Goal: Task Accomplishment & Management: Manage account settings

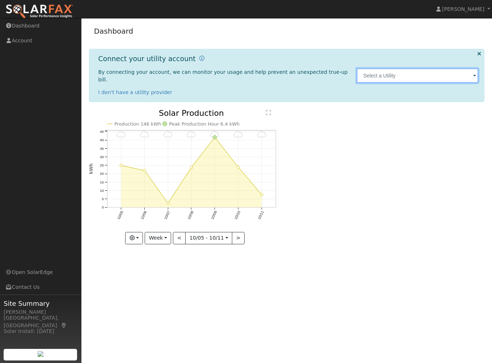
click at [472, 70] on input "text" at bounding box center [418, 75] width 122 height 14
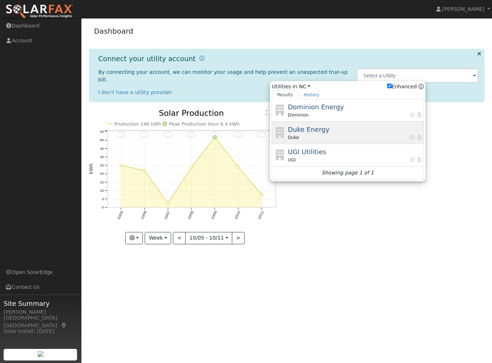
click at [334, 128] on div "Duke Energy Duke" at bounding box center [355, 132] width 134 height 16
type input "Duke"
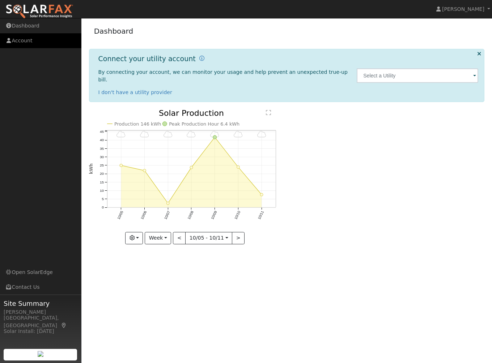
click at [20, 38] on link "Account" at bounding box center [40, 40] width 81 height 15
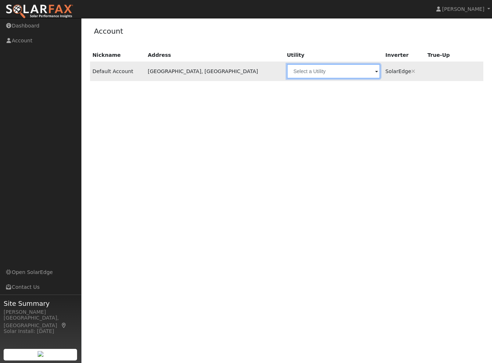
click at [327, 71] on input "text" at bounding box center [333, 71] width 93 height 14
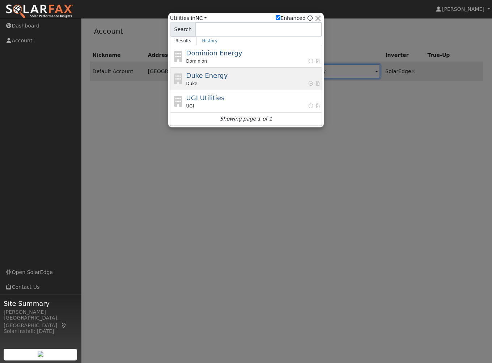
click at [188, 80] on span "Duke" at bounding box center [191, 83] width 11 height 7
type input "Duke"
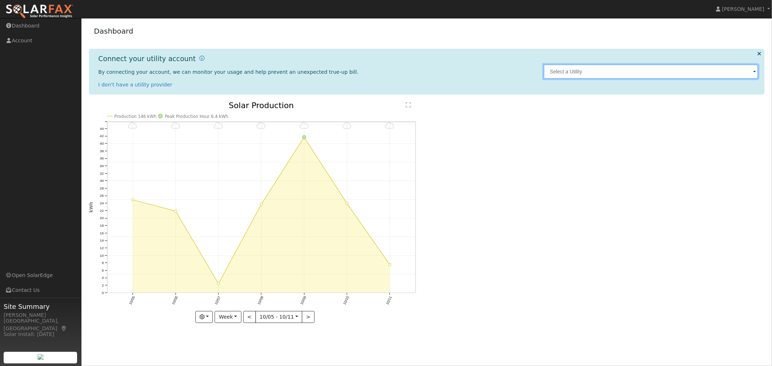
click at [569, 71] on input "text" at bounding box center [650, 71] width 215 height 14
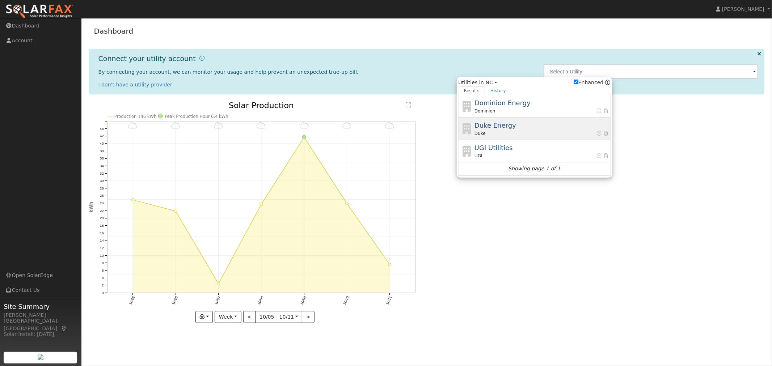
click at [511, 125] on div "Duke Energy Duke" at bounding box center [541, 128] width 134 height 16
type input "Duke"
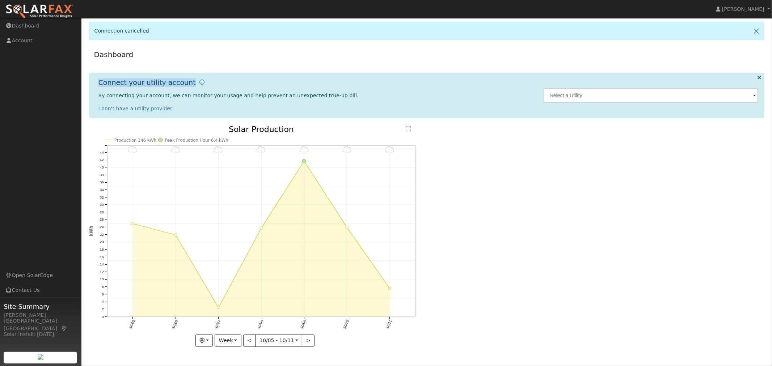
drag, startPoint x: 98, startPoint y: 86, endPoint x: 203, endPoint y: 79, distance: 105.5
click at [201, 84] on div "Connect your utility account By connecting your account, we can monitor your us…" at bounding box center [316, 95] width 445 height 34
click at [199, 83] on icon at bounding box center [201, 82] width 5 height 5
drag, startPoint x: 106, startPoint y: 94, endPoint x: 203, endPoint y: 96, distance: 96.6
click at [203, 96] on span "By connecting your account, we can monitor your usage and help prevent an unexp…" at bounding box center [228, 96] width 260 height 6
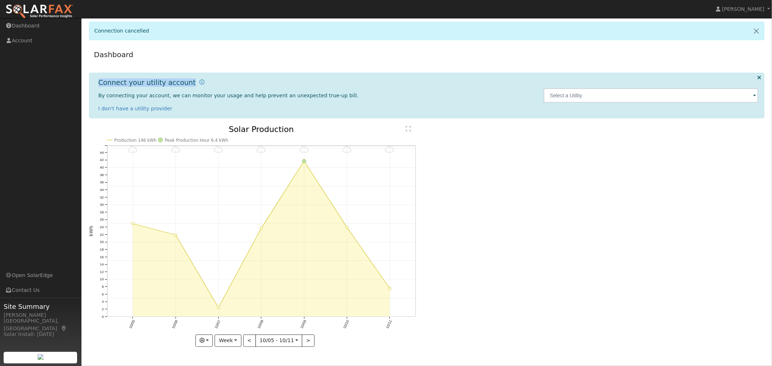
drag, startPoint x: 99, startPoint y: 81, endPoint x: 197, endPoint y: 84, distance: 98.1
click at [197, 84] on div "Connect your utility account By connecting your account, we can monitor your us…" at bounding box center [316, 95] width 445 height 34
copy h1 "Connect your utility account"
click at [755, 97] on span at bounding box center [754, 96] width 3 height 8
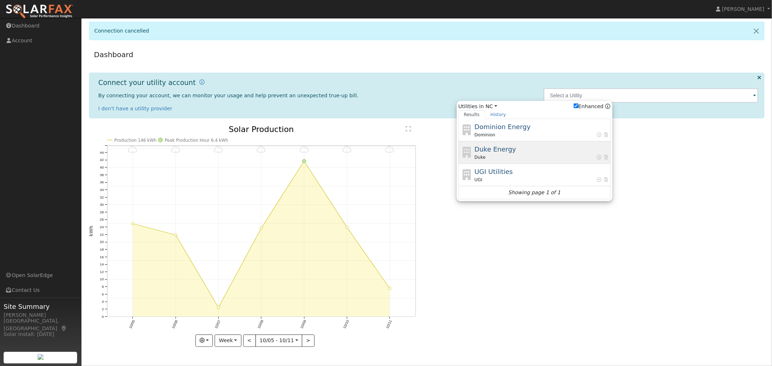
click at [554, 153] on div "Duke Energy Duke" at bounding box center [541, 152] width 134 height 16
type input "Duke"
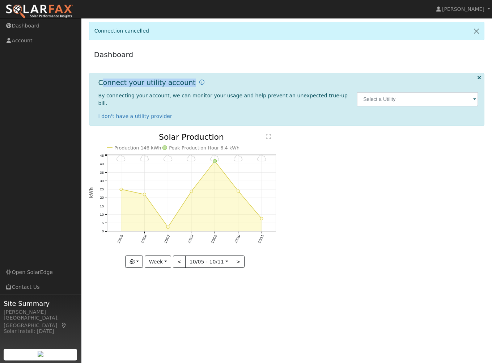
drag, startPoint x: 100, startPoint y: 81, endPoint x: 187, endPoint y: 83, distance: 86.5
click at [187, 83] on div "Connect your utility account" at bounding box center [151, 85] width 106 height 14
copy h1 "onnect your utility account"
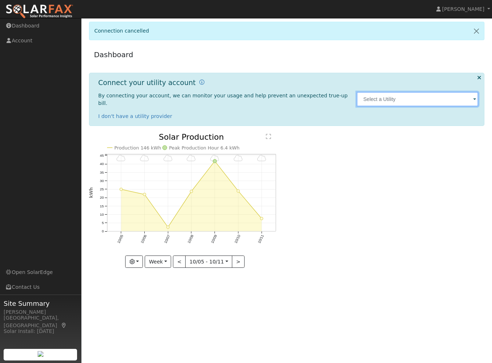
click at [472, 94] on input "text" at bounding box center [418, 99] width 122 height 14
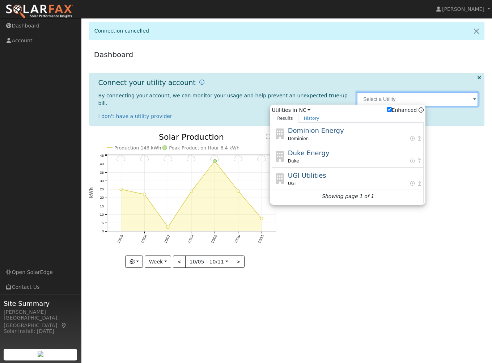
click at [472, 94] on input "text" at bounding box center [418, 99] width 122 height 14
click at [404, 252] on div "10/11 - MostlyCloudy 10/10 - MostlyCloudy 10/09 - MostlyCloudy 10/08 - MostlyCl…" at bounding box center [286, 205] width 403 height 145
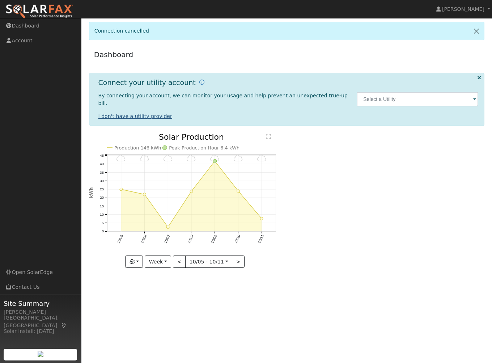
click at [124, 113] on link "I don't have a utility provider" at bounding box center [135, 116] width 74 height 6
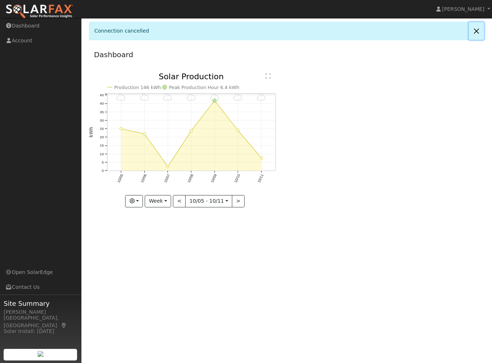
click at [474, 34] on link at bounding box center [476, 31] width 15 height 18
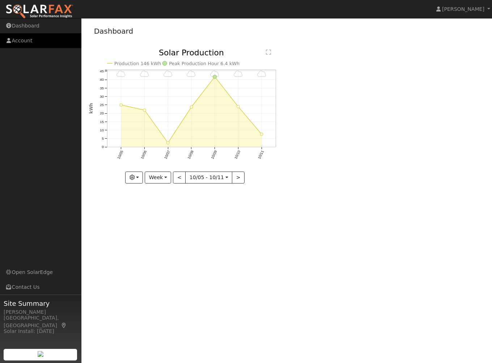
click at [26, 42] on link "Account" at bounding box center [40, 40] width 81 height 15
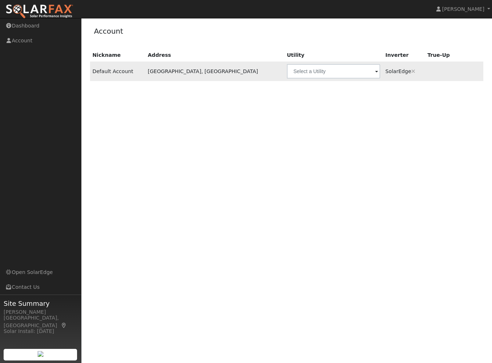
click at [375, 71] on span at bounding box center [376, 72] width 3 height 8
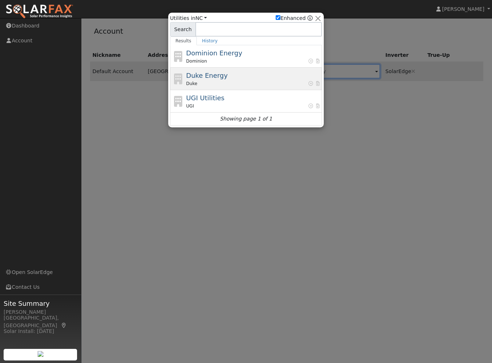
click at [232, 77] on div "Duke Energy Duke" at bounding box center [253, 79] width 134 height 16
type input "Duke"
